Goal: Book appointment/travel/reservation

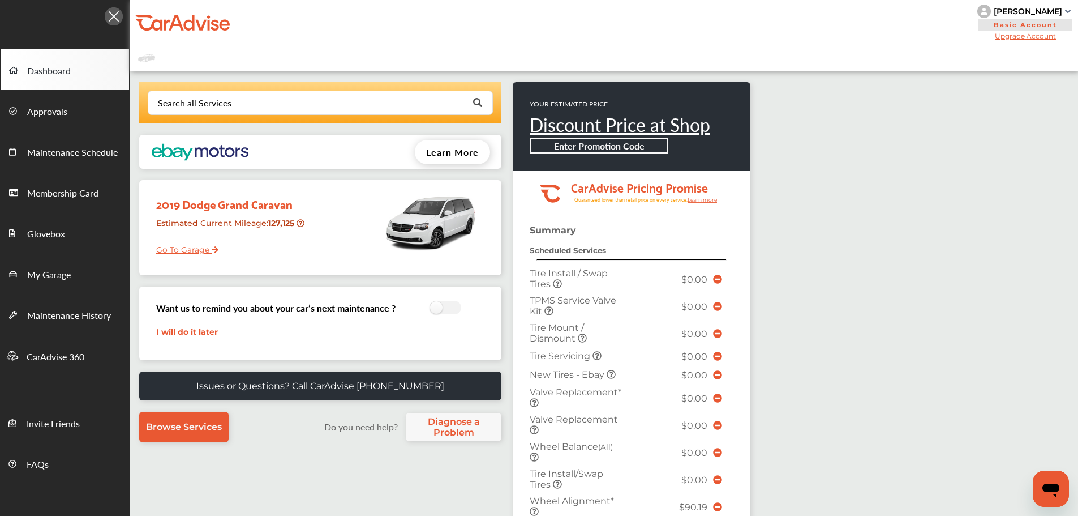
click at [154, 253] on link "Go To Garage" at bounding box center [183, 247] width 71 height 22
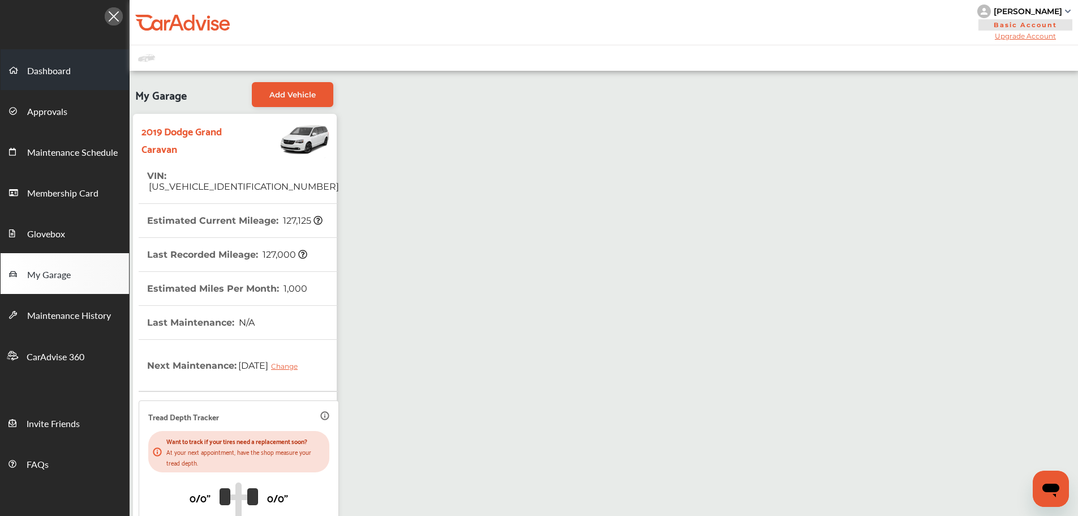
click at [25, 75] on span at bounding box center [18, 70] width 18 height 18
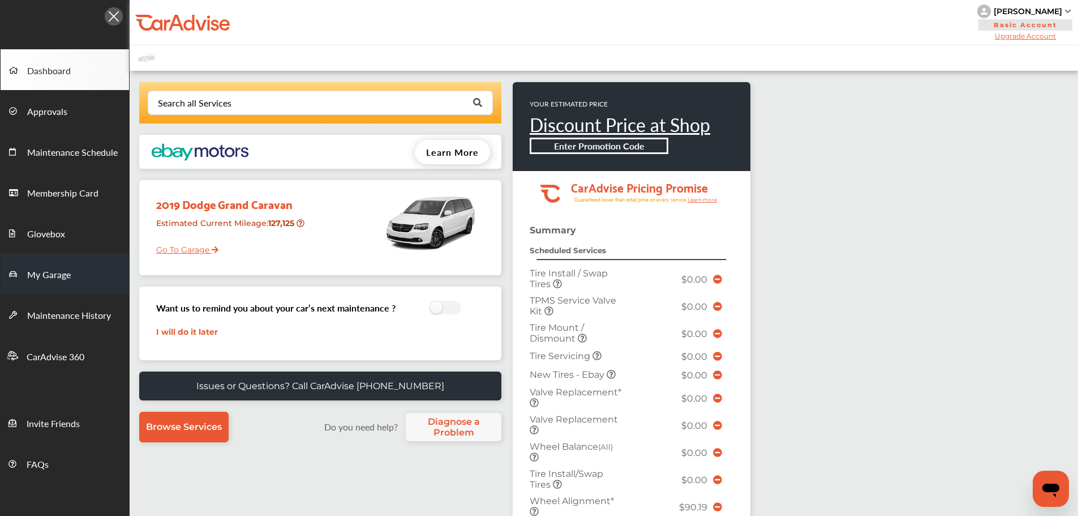
click at [75, 273] on link "My Garage" at bounding box center [65, 273] width 128 height 41
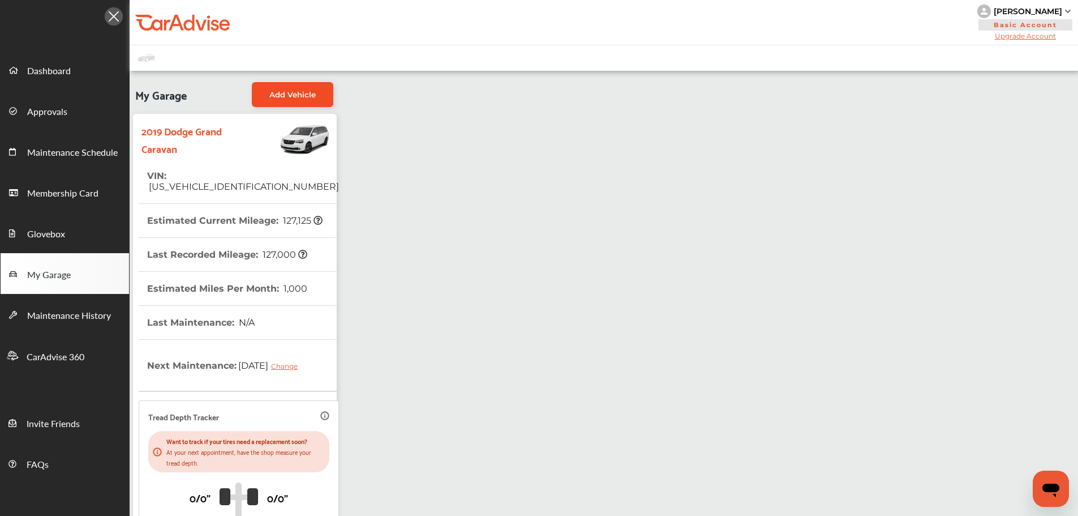
click at [281, 88] on link "Add Vehicle" at bounding box center [293, 94] width 82 height 25
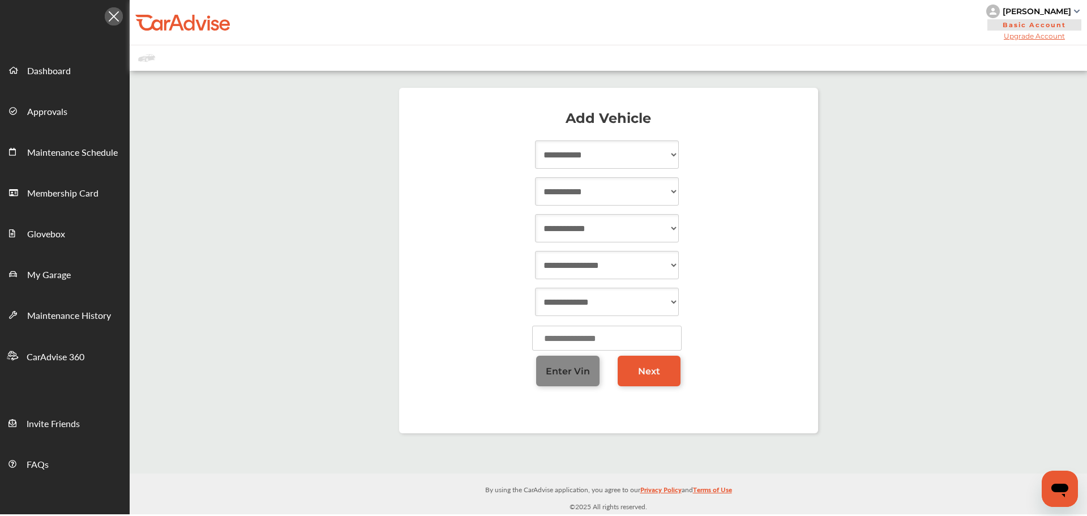
click at [548, 373] on span "Enter Vin" at bounding box center [568, 371] width 44 height 11
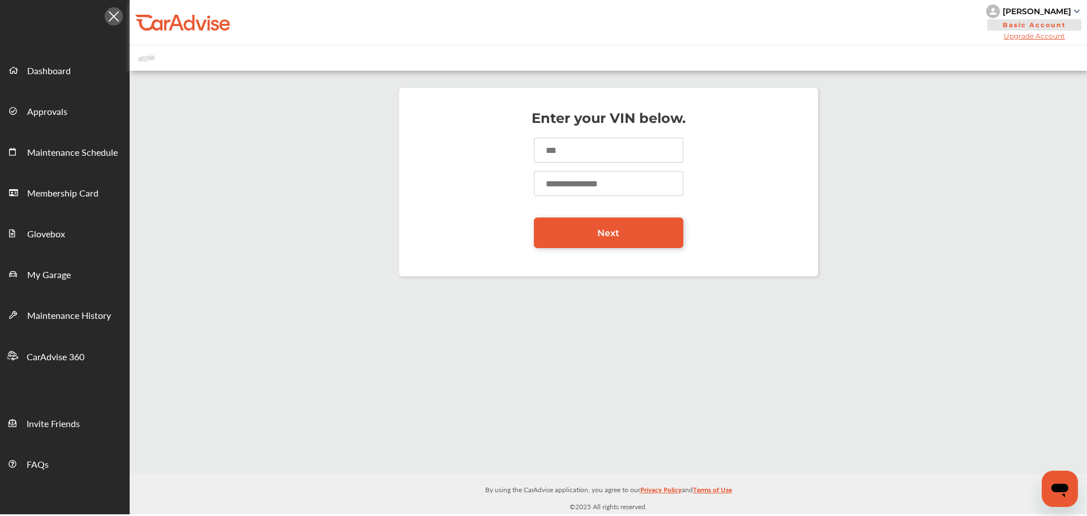
click at [592, 148] on input at bounding box center [608, 150] width 149 height 25
paste input "**********"
type input "**********"
click at [582, 189] on input "number" at bounding box center [608, 183] width 149 height 25
type input "*****"
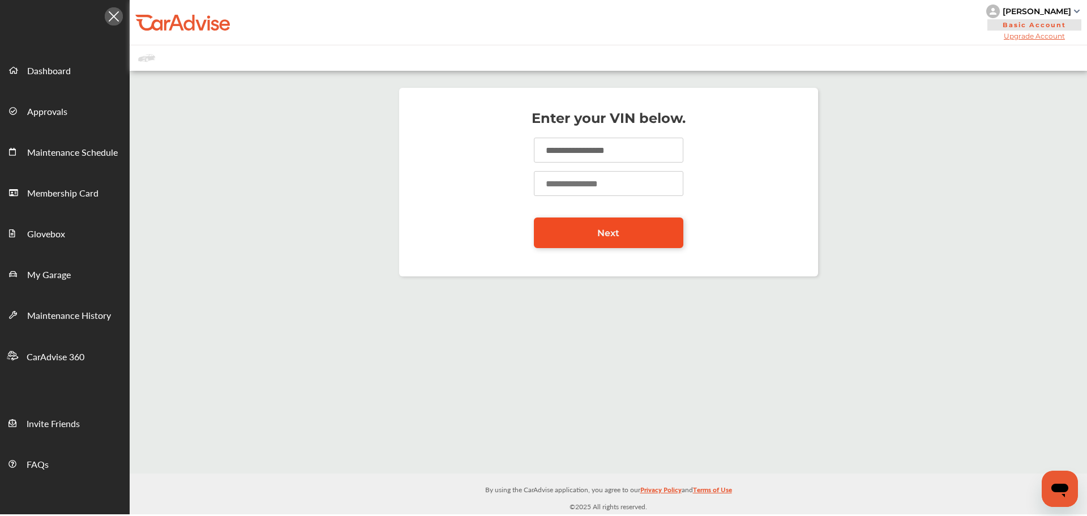
click at [582, 229] on link "Next" at bounding box center [608, 232] width 149 height 31
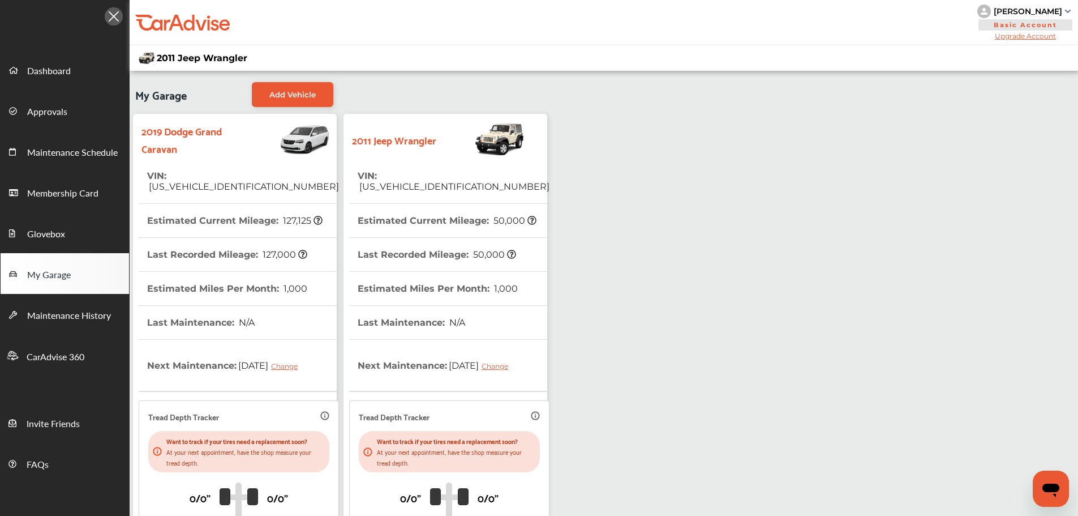
click at [411, 140] on strong "2011 Jeep Wrangler" at bounding box center [394, 140] width 84 height 18
click at [425, 168] on th "VIN : [US_VEHICLE_IDENTIFICATION_NUMBER]" at bounding box center [454, 181] width 192 height 44
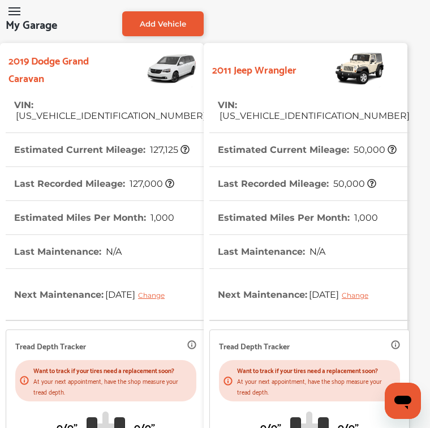
click at [255, 110] on span "[US_VEHICLE_IDENTIFICATION_NUMBER]" at bounding box center [314, 115] width 192 height 11
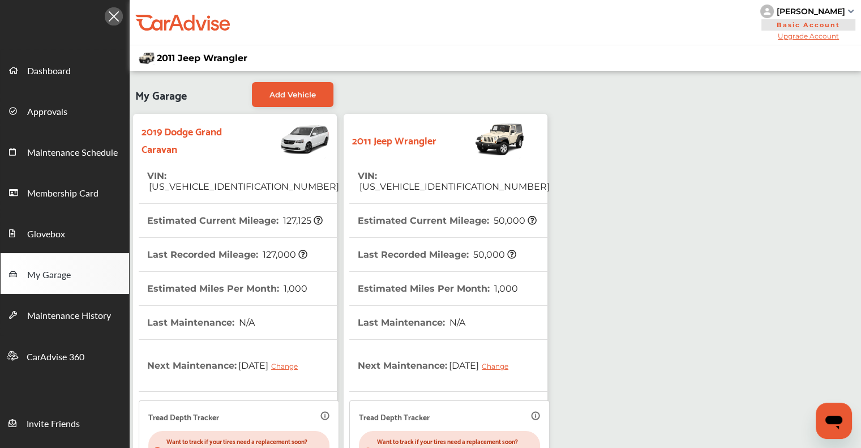
click at [430, 155] on img at bounding box center [480, 139] width 89 height 40
click at [47, 61] on link "Dashboard" at bounding box center [65, 69] width 128 height 41
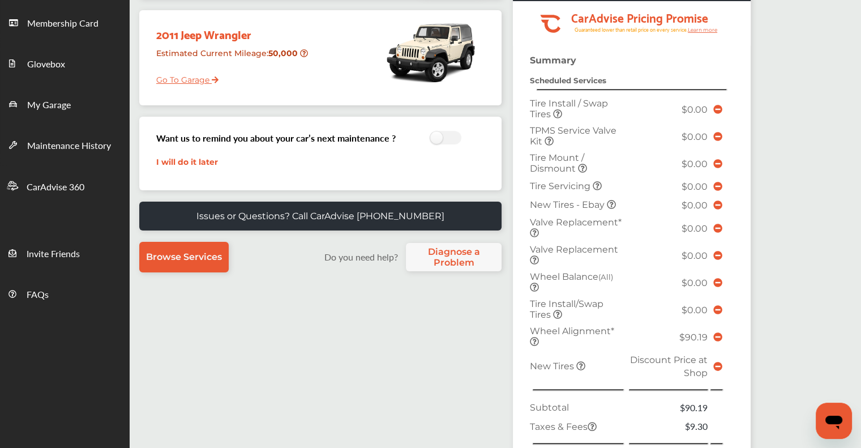
scroll to position [283, 0]
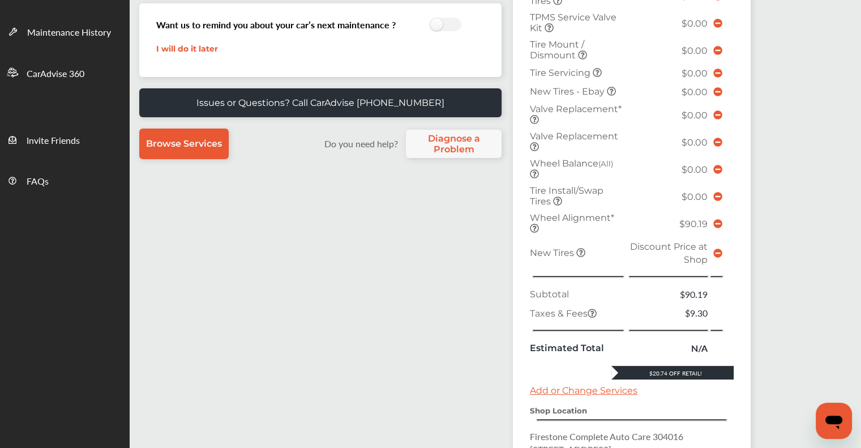
click at [430, 250] on icon at bounding box center [717, 253] width 9 height 9
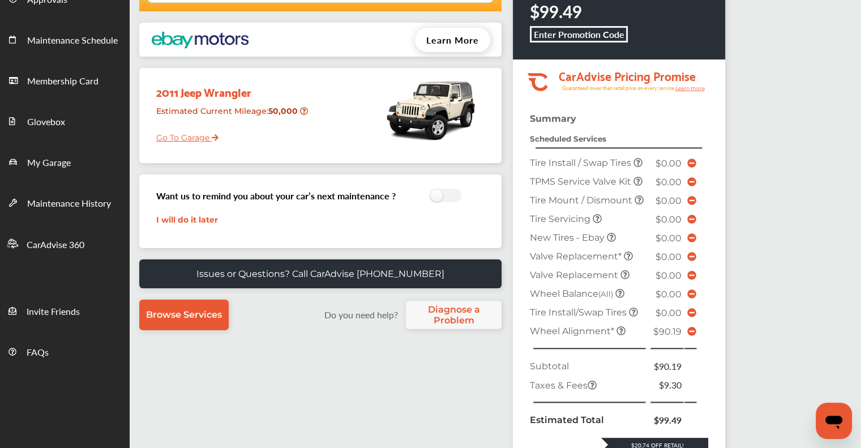
scroll to position [57, 0]
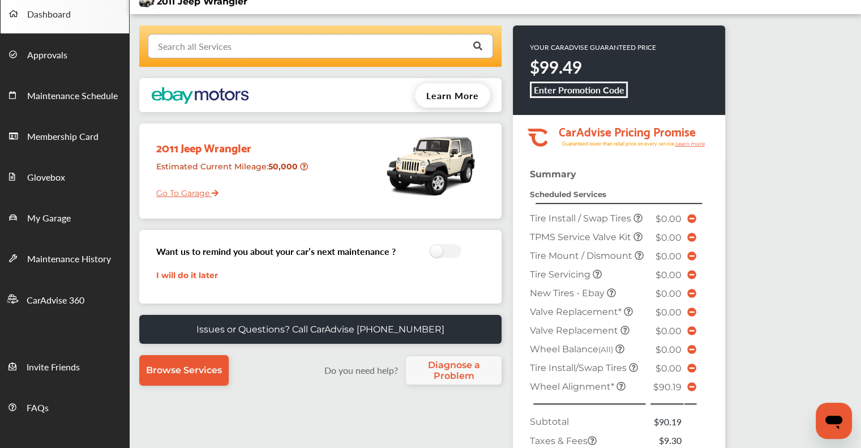
click at [279, 42] on input "text" at bounding box center [318, 46] width 338 height 22
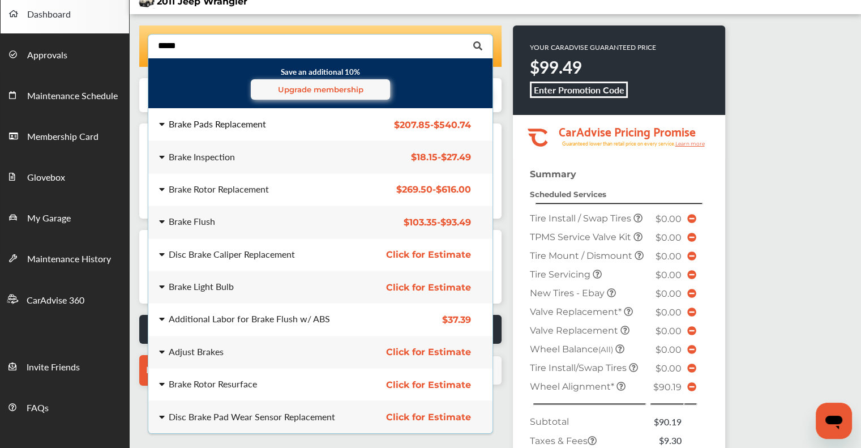
type input "*****"
click at [243, 128] on div "Brake Pads Replacement" at bounding box center [217, 123] width 97 height 9
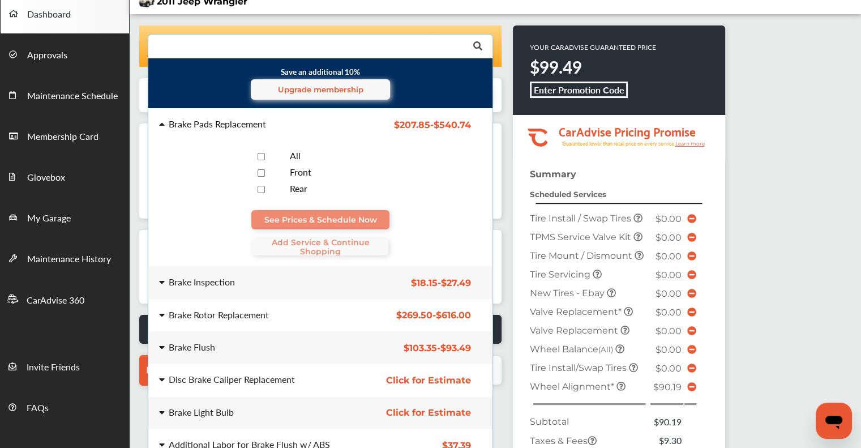
click at [293, 156] on span "All" at bounding box center [295, 155] width 11 height 13
click at [333, 242] on span "Add Service & Continue Shopping" at bounding box center [320, 247] width 136 height 18
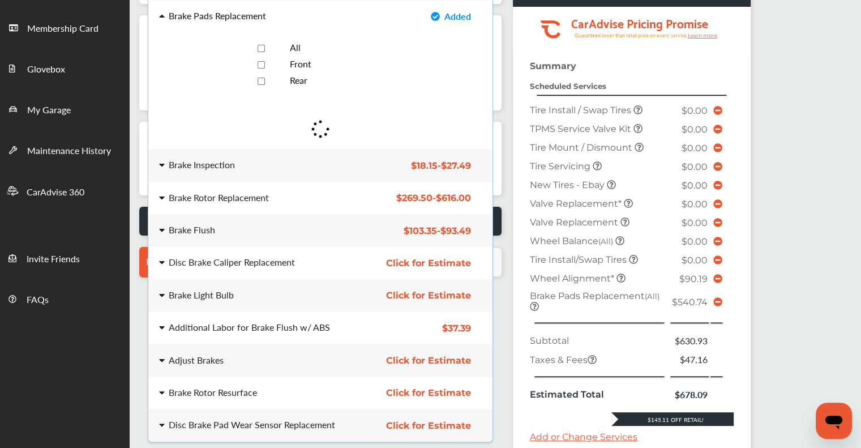
scroll to position [170, 0]
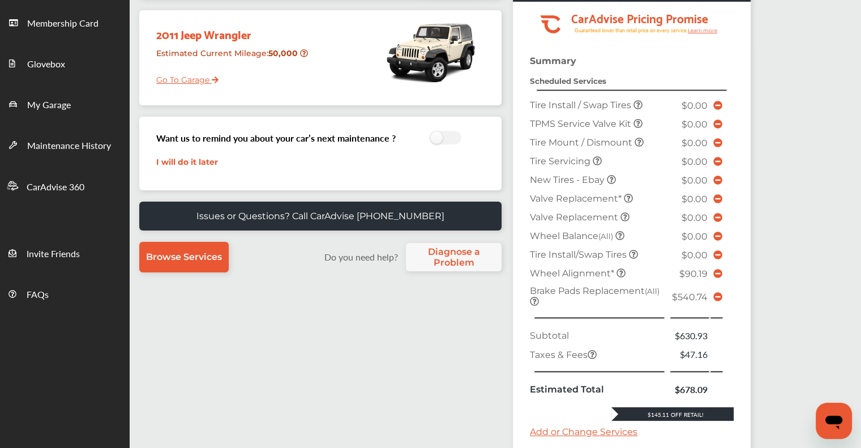
click at [430, 292] on icon at bounding box center [717, 296] width 9 height 9
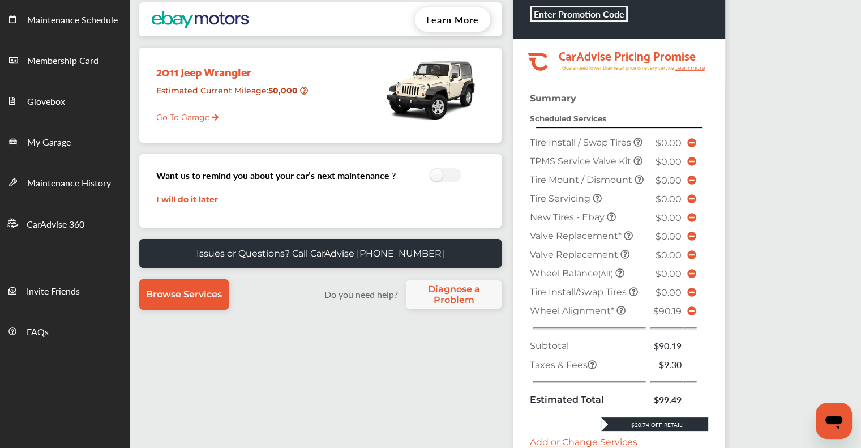
scroll to position [113, 0]
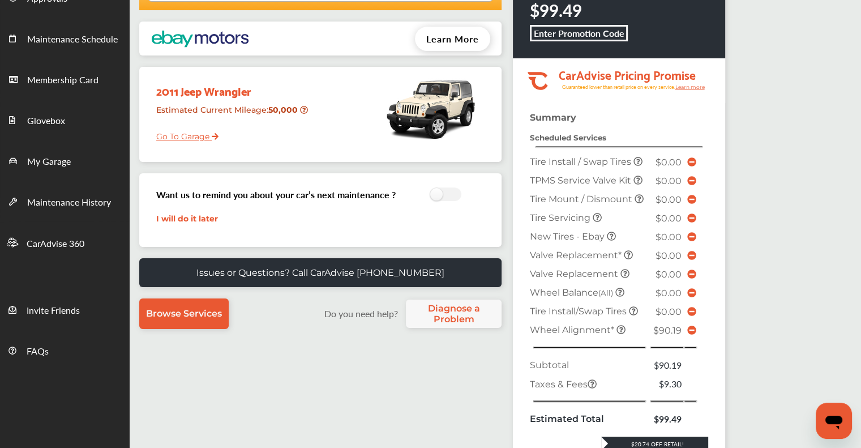
click at [430, 325] on icon at bounding box center [691, 329] width 9 height 9
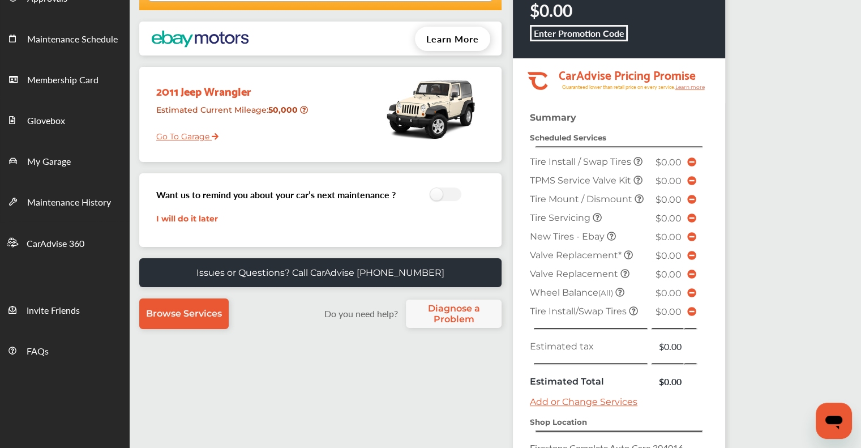
scroll to position [259, 0]
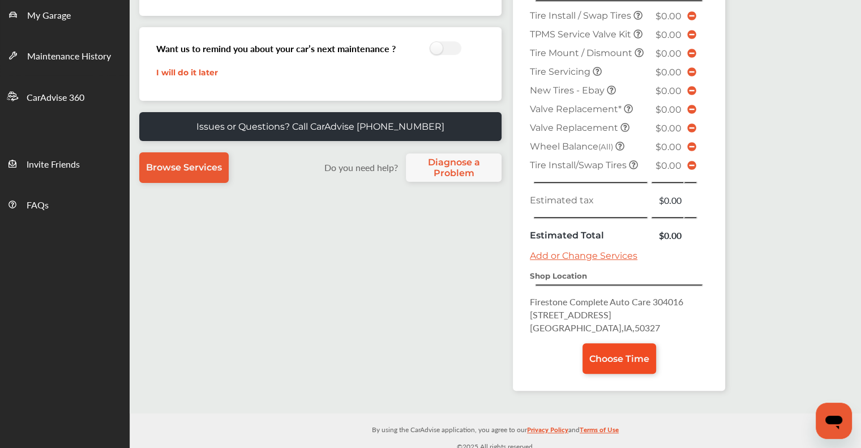
click at [430, 346] on link "Choose Time" at bounding box center [619, 358] width 74 height 31
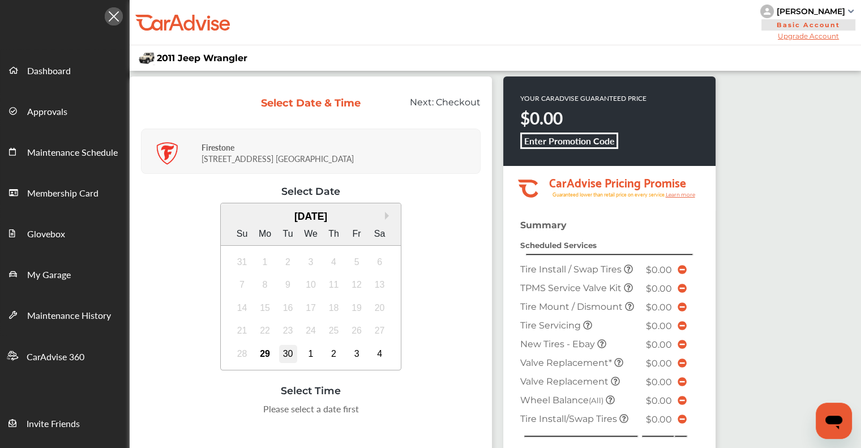
click at [291, 353] on div "30" at bounding box center [288, 354] width 18 height 18
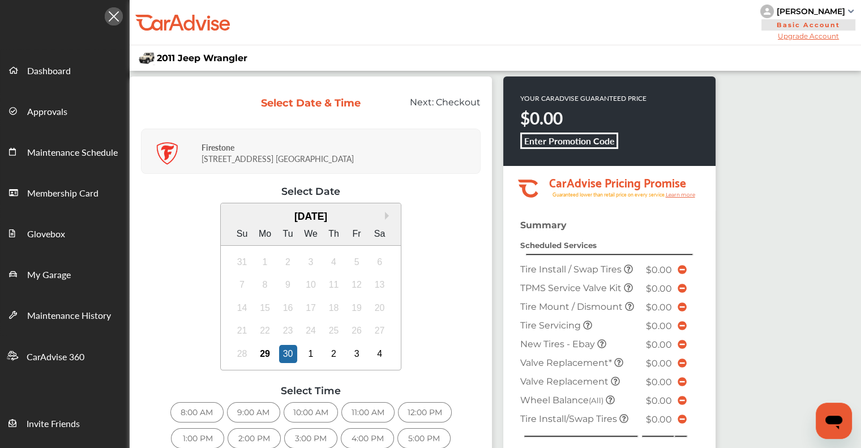
click at [315, 407] on div "10:00 AM" at bounding box center [311, 412] width 54 height 20
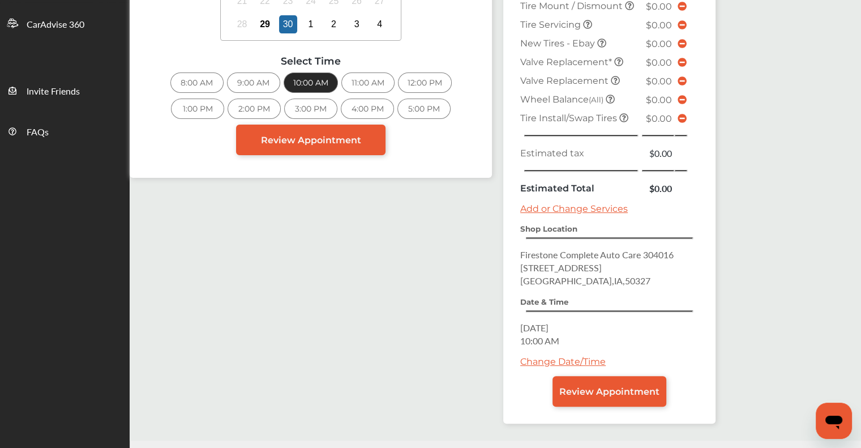
scroll to position [358, 0]
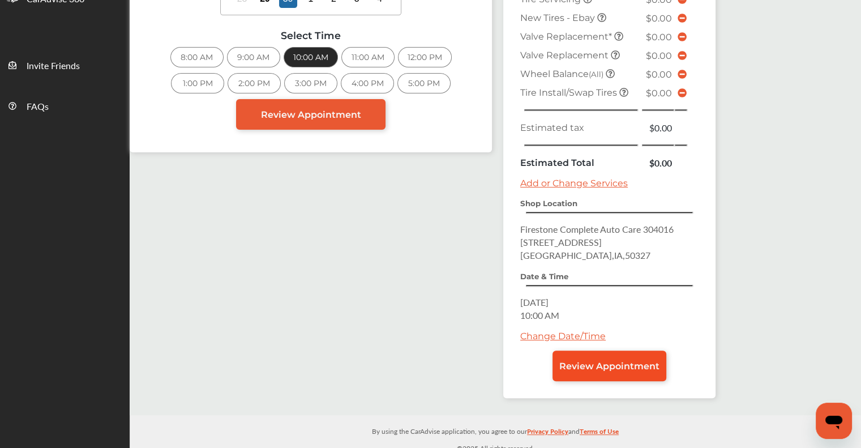
click at [430, 361] on span "Review Appointment" at bounding box center [609, 366] width 100 height 11
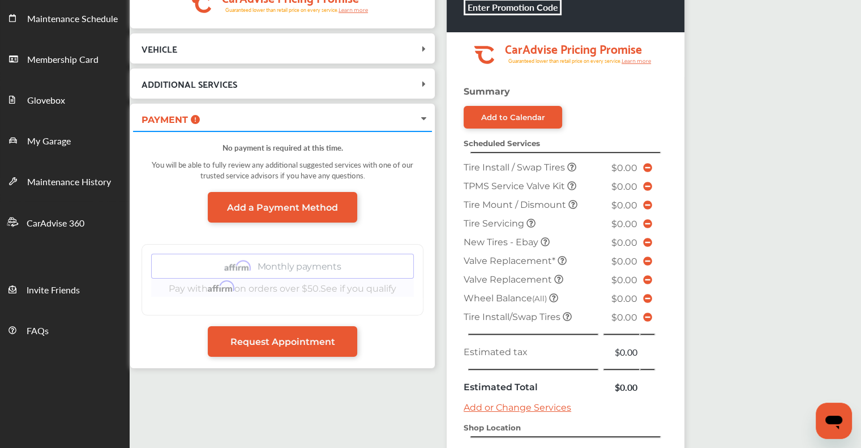
scroll to position [358, 0]
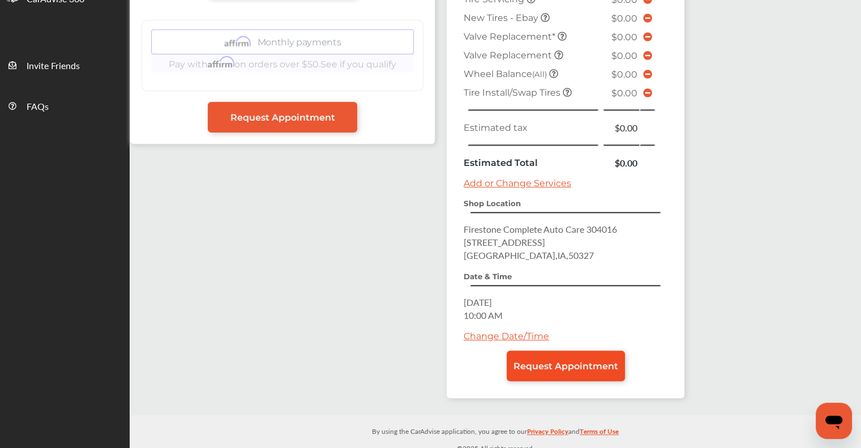
click at [430, 361] on span "Request Appointment" at bounding box center [565, 366] width 105 height 11
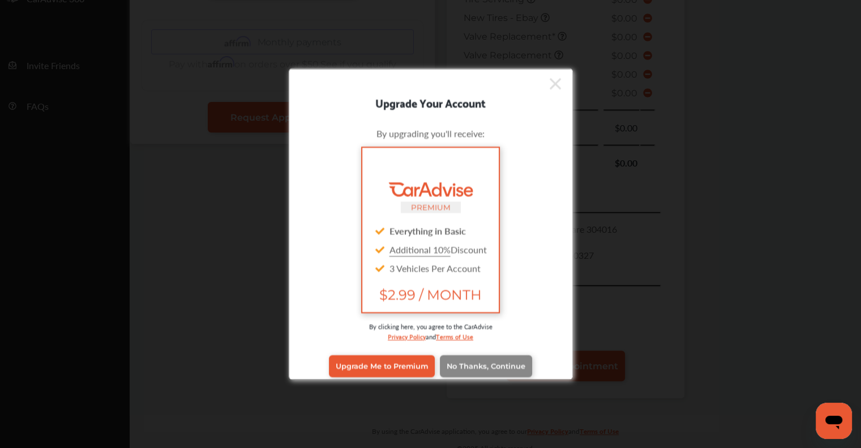
click at [430, 365] on span "No Thanks, Continue" at bounding box center [486, 366] width 79 height 8
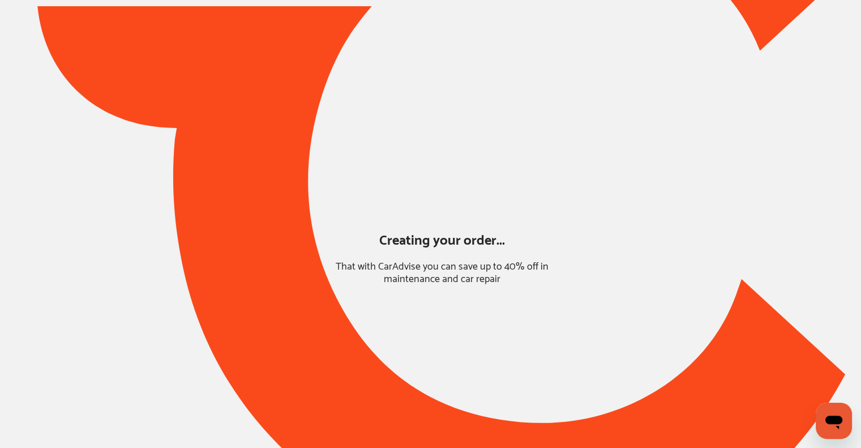
scroll to position [35, 0]
